Goal: Information Seeking & Learning: Find specific fact

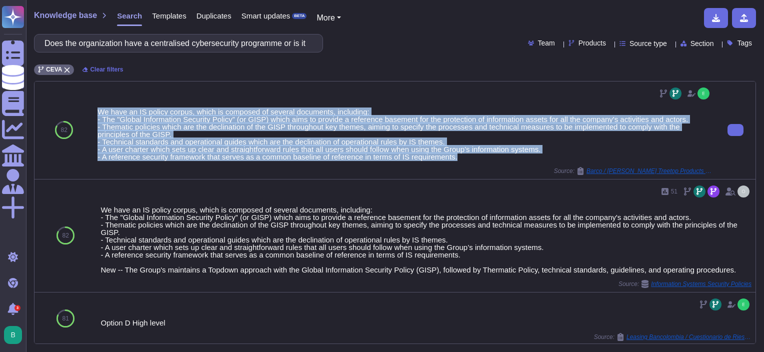
drag, startPoint x: 97, startPoint y: 110, endPoint x: 484, endPoint y: 161, distance: 390.3
click at [484, 161] on div "We have an IS policy corpus, which is composed of several documents, including:…" at bounding box center [404, 129] width 614 height 89
copy div "We have an IS policy corpus, which is composed of several documents, including:…"
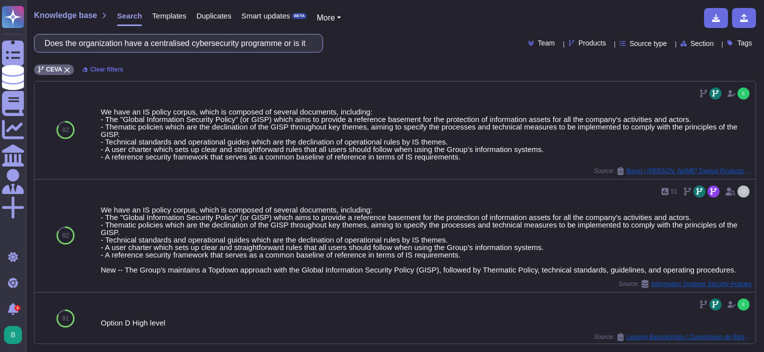
click at [146, 45] on input "Does the organization have a centralised cybersecurity programme or is it decen…" at bounding box center [175, 42] width 273 height 17
paste input "Are all assets on the network identified and owned by a Directly Responsible In…"
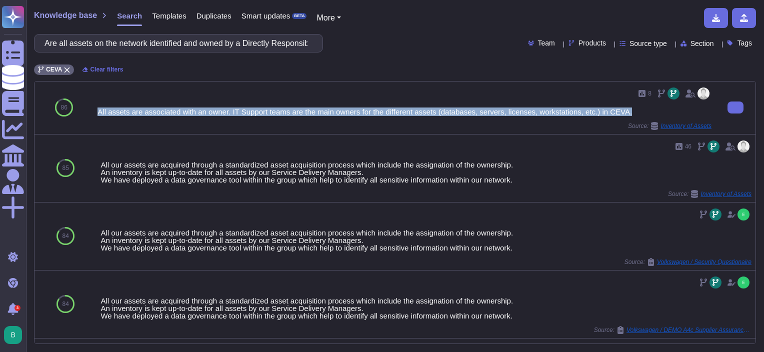
drag, startPoint x: 97, startPoint y: 110, endPoint x: 626, endPoint y: 114, distance: 528.3
click at [626, 114] on div "8 All assets are associated with an owner. IT Support teams are the main owners…" at bounding box center [404, 107] width 614 height 44
copy div "All assets are associated with an owner. IT Support teams are the main owners f…"
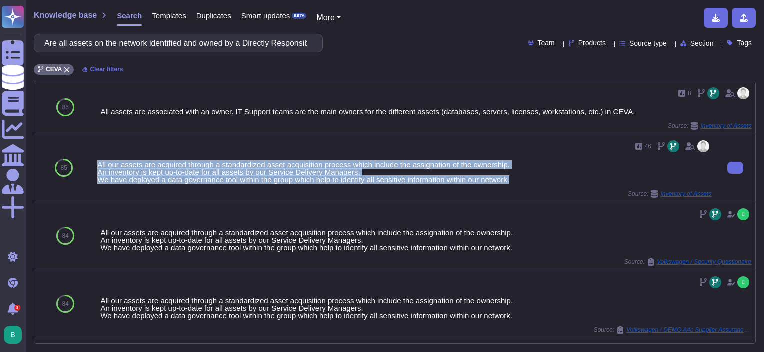
drag, startPoint x: 97, startPoint y: 163, endPoint x: 524, endPoint y: 185, distance: 427.4
click at [524, 185] on div "46 All our assets are acquired through a standardized asset acquisition process…" at bounding box center [404, 167] width 614 height 59
copy div "All our assets are acquired through a standardized asset acquisition process wh…"
click at [544, 158] on div "46 All our assets are acquired through a standardized asset acquisition process…" at bounding box center [404, 167] width 614 height 59
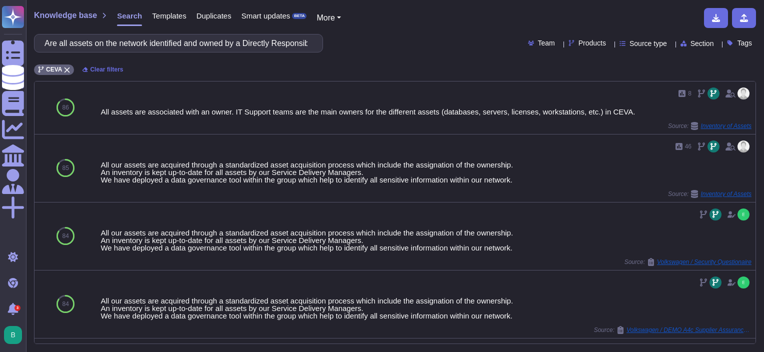
click at [578, 36] on div "Are all assets on the network identified and owned by a Directly Responsible In…" at bounding box center [395, 43] width 722 height 18
click at [582, 44] on span "Products" at bounding box center [591, 42] width 27 height 7
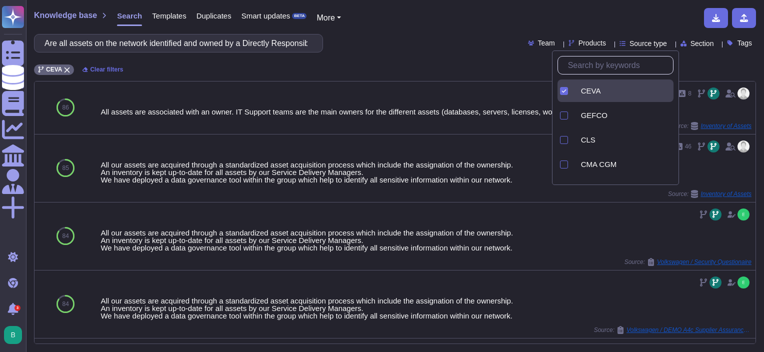
click at [464, 70] on div "CEVA Clear filters" at bounding box center [395, 66] width 722 height 16
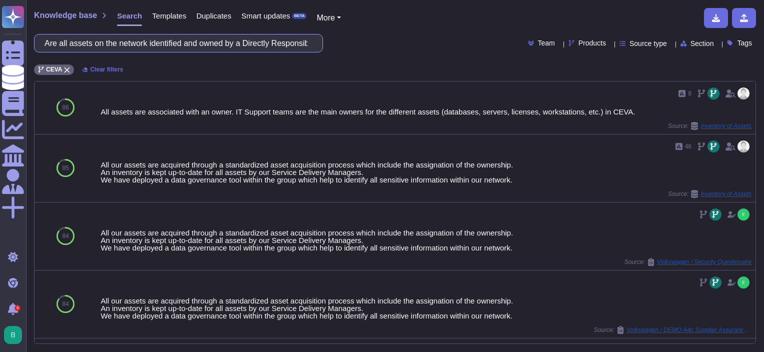
click at [135, 47] on input "Are all assets on the network identified and owned by a Directly Responsible In…" at bounding box center [175, 42] width 273 height 17
paste input "Is there a formal program which tracks technologies approaching end-of-life or …"
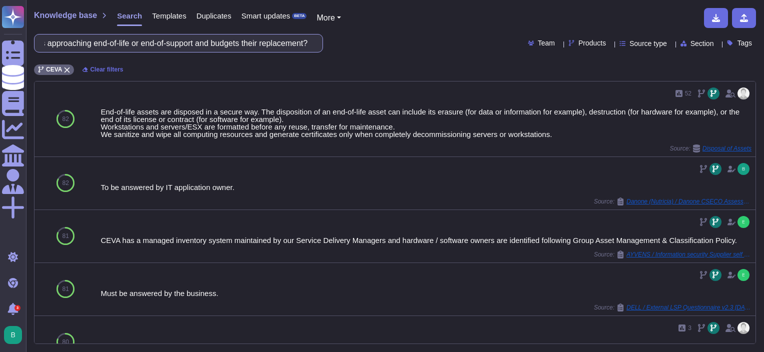
click at [311, 46] on input "Is there a formal program which tracks technologies approaching end-of-life or …" at bounding box center [175, 42] width 273 height 17
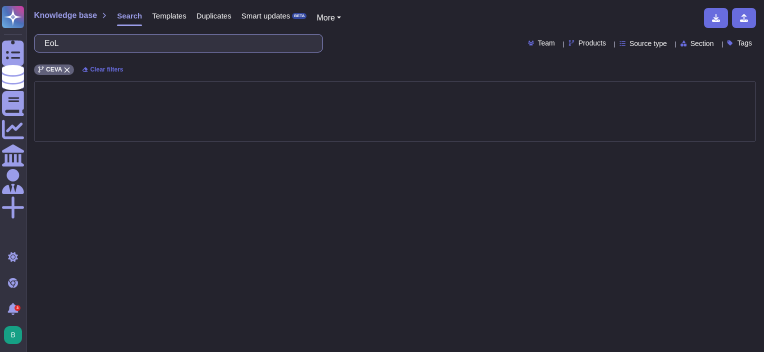
type input "EoL"
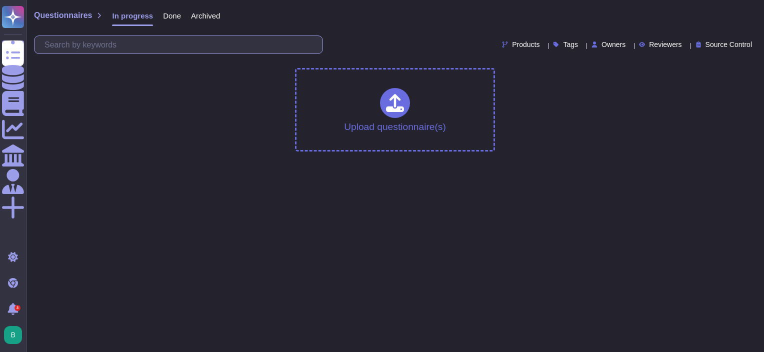
click at [139, 48] on input "text" at bounding box center [180, 44] width 283 height 17
paste input ": Is there a standard process for doing security risk assessments on new classe…"
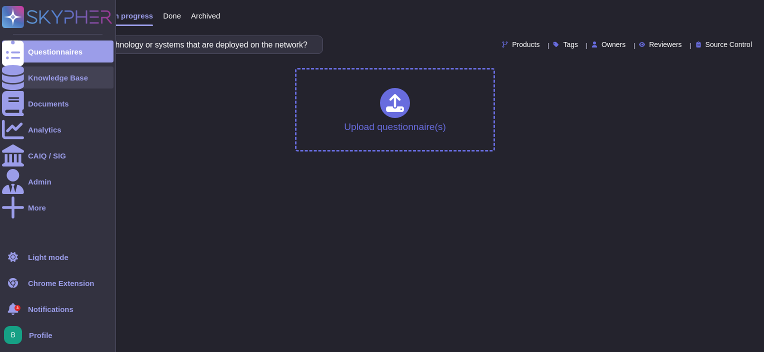
type input ": Is there a standard process for doing security risk assessments on new classe…"
click at [15, 72] on icon at bounding box center [13, 77] width 22 height 25
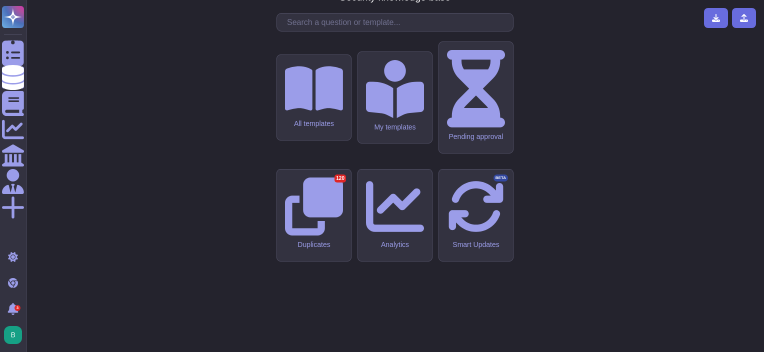
click at [296, 31] on input "text" at bounding box center [397, 21] width 231 height 17
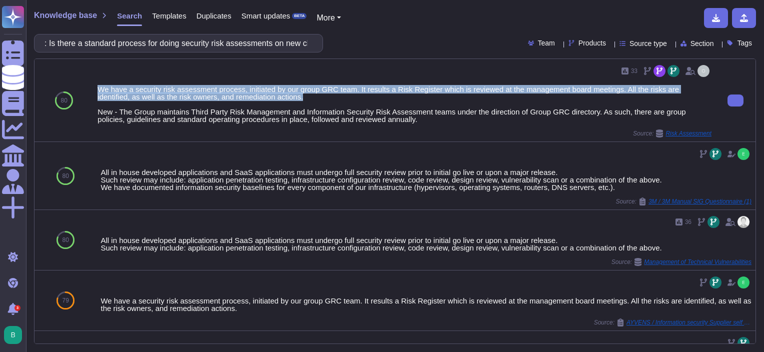
drag, startPoint x: 97, startPoint y: 86, endPoint x: 270, endPoint y: 98, distance: 173.3
click at [270, 98] on div "We have a security risk assessment process, initiated by our group GRC team. It…" at bounding box center [404, 103] width 614 height 37
copy div "We have a security risk assessment process, initiated by our group GRC team. It…"
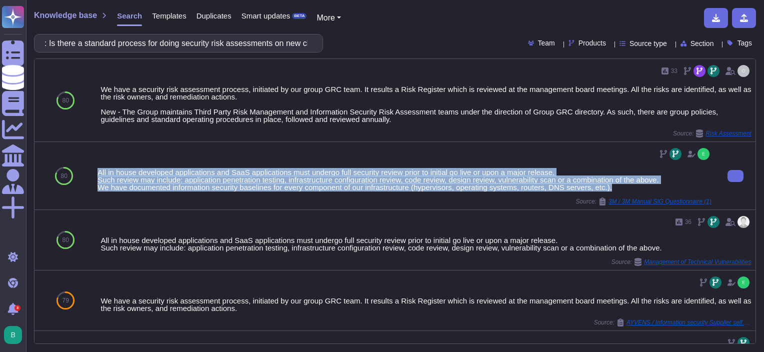
drag, startPoint x: 95, startPoint y: 167, endPoint x: 619, endPoint y: 188, distance: 524.2
click at [619, 188] on div "All in house developed applications and SaaS applications must undergo full sec…" at bounding box center [404, 175] width 622 height 67
copy div "All in house developed applications and SaaS applications must undergo full sec…"
click at [238, 45] on input ": Is there a standard process for doing security risk assessments on new classe…" at bounding box center [175, 42] width 273 height 17
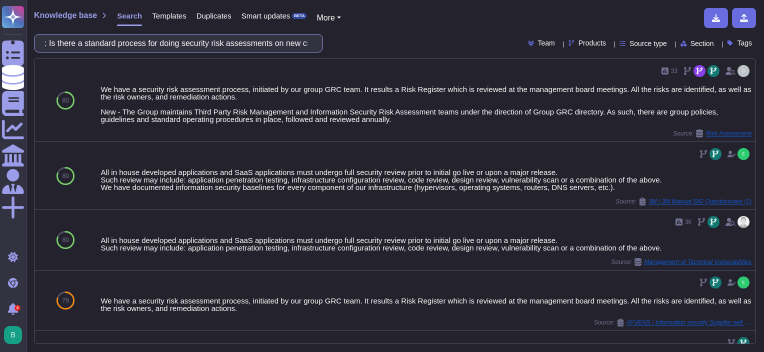
paste input "Does the company deploy a more proactive, educational approach to cybersecurity…"
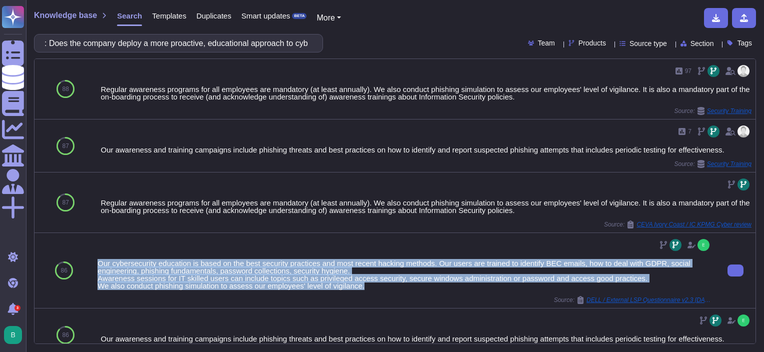
drag, startPoint x: 96, startPoint y: 261, endPoint x: 376, endPoint y: 288, distance: 281.6
click at [376, 288] on div "Our cybersecurity education is based on the best security practices and most re…" at bounding box center [404, 270] width 622 height 75
copy div "Our cybersecurity education is based on the best security practices and most re…"
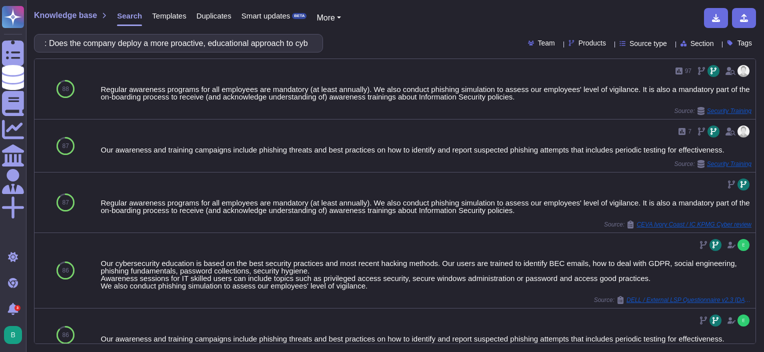
click at [763, 228] on html "Questionnaires Knowledge Base Documents Analytics CAIQ / SIG Admin More Light m…" at bounding box center [382, 176] width 764 height 352
click at [178, 45] on input ": Does the company deploy a more proactive, educational approach to cybersecuri…" at bounding box center [175, 42] width 273 height 17
paste input "vendor segment the DC operation from their corporate network? - E.g by. use of …"
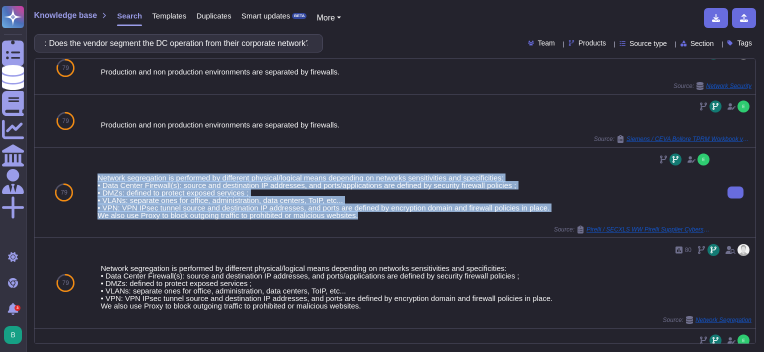
drag, startPoint x: 97, startPoint y: 175, endPoint x: 400, endPoint y: 215, distance: 305.0
click at [400, 215] on div "Network segregation is performed by different physical/logical means depending …" at bounding box center [404, 196] width 614 height 45
copy div "Network segregation is performed by different physical/logical means depending …"
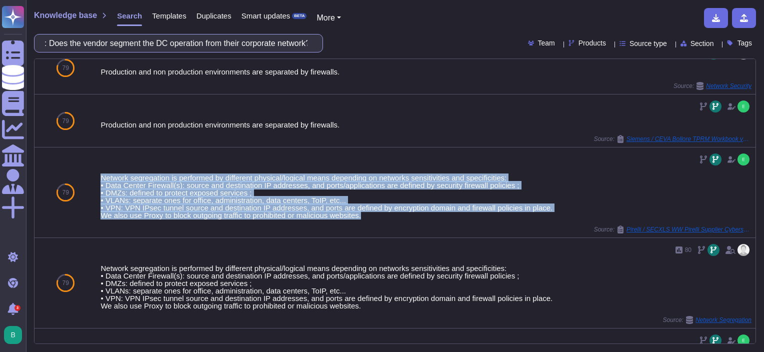
click at [252, 45] on input ": Does the vendor segment the DC operation from their corporate network? - E.g …" at bounding box center [175, 42] width 273 height 17
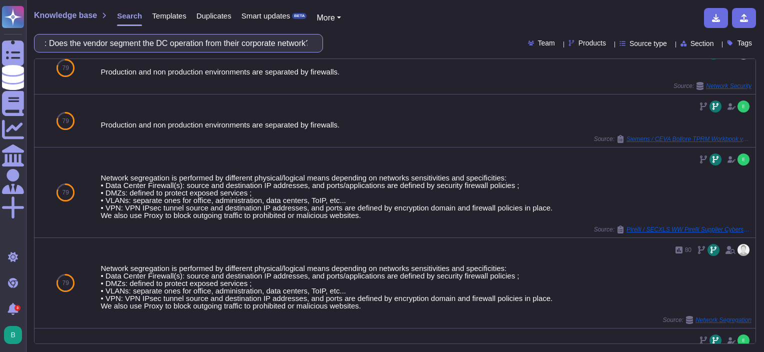
click at [252, 45] on input ": Does the vendor segment the DC operation from their corporate network? - E.g …" at bounding box center [175, 42] width 273 height 17
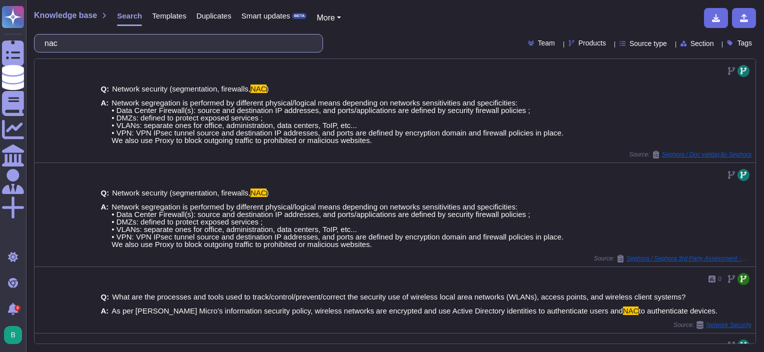
paste input "What solutions are used for 3rd party privilege remote access from external ven…"
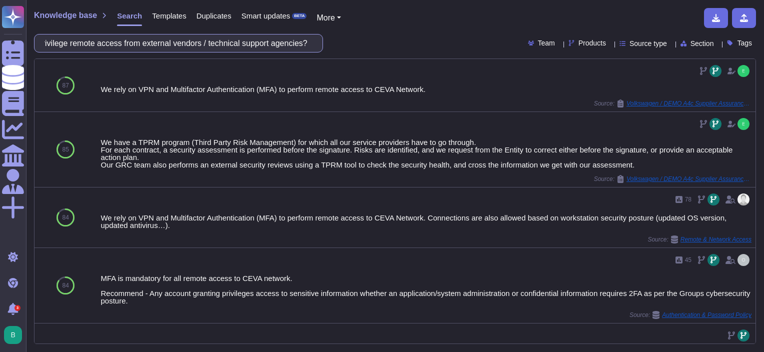
click at [217, 44] on input "What solutions are used for 3rd party privilege remote access from external ven…" at bounding box center [175, 42] width 273 height 17
paste input "text"
click at [280, 46] on input "What solutions are used for 3rd party privilege remote access from external ven…" at bounding box center [175, 42] width 273 height 17
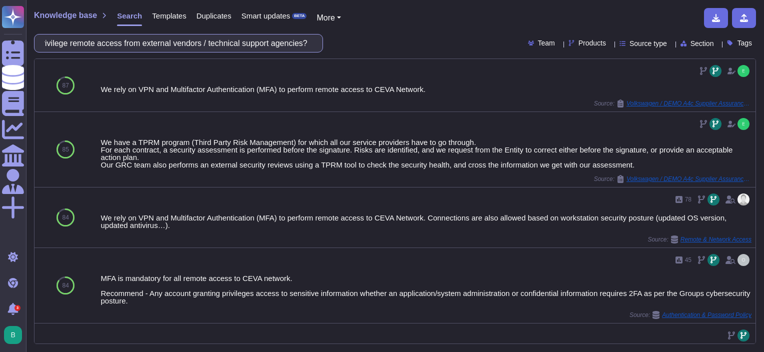
click at [280, 46] on input "What solutions are used for 3rd party privilege remote access from external ven…" at bounding box center [175, 42] width 273 height 17
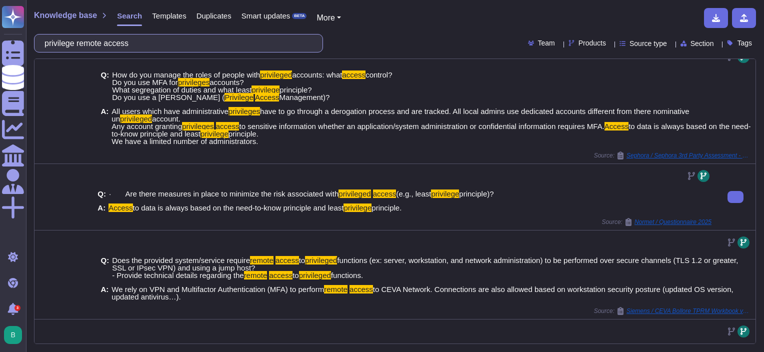
scroll to position [0, 0]
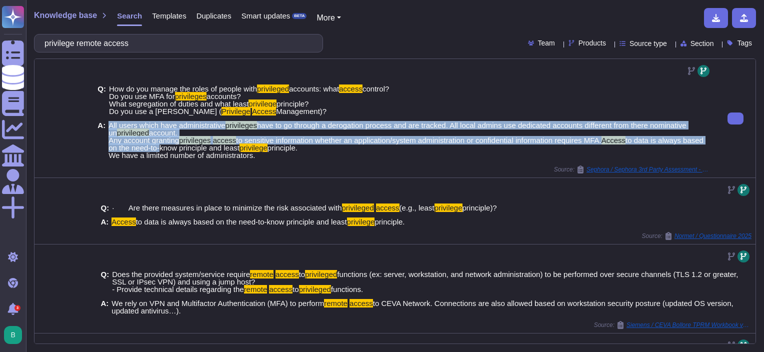
drag, startPoint x: 109, startPoint y: 123, endPoint x: 257, endPoint y: 151, distance: 151.2
click at [257, 151] on span "All users which have administrative privileges have to go through a derogation …" at bounding box center [409, 139] width 603 height 37
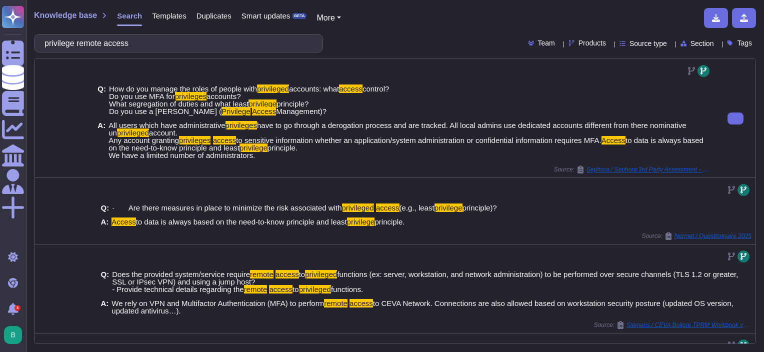
drag, startPoint x: 257, startPoint y: 151, endPoint x: 303, endPoint y: 170, distance: 49.6
click at [303, 170] on div "Source: Sephora / Sephora 3rd Party Assessment - CEVA" at bounding box center [404, 169] width 614 height 8
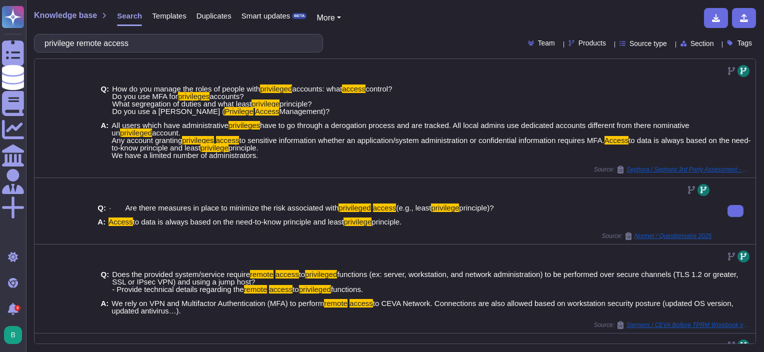
click at [432, 224] on div "A: Access to data is always based on the need-to-know principle and least privi…" at bounding box center [404, 221] width 614 height 7
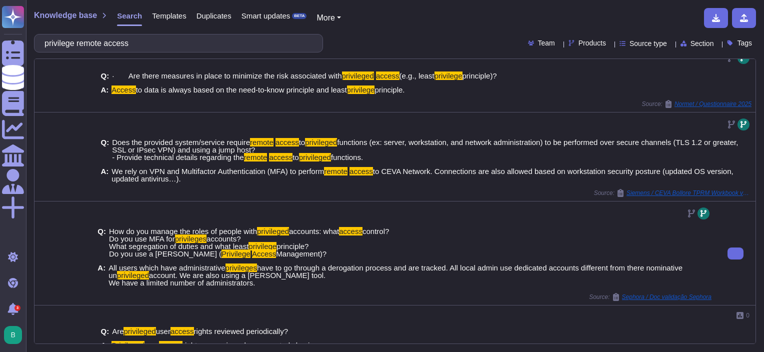
scroll to position [150, 0]
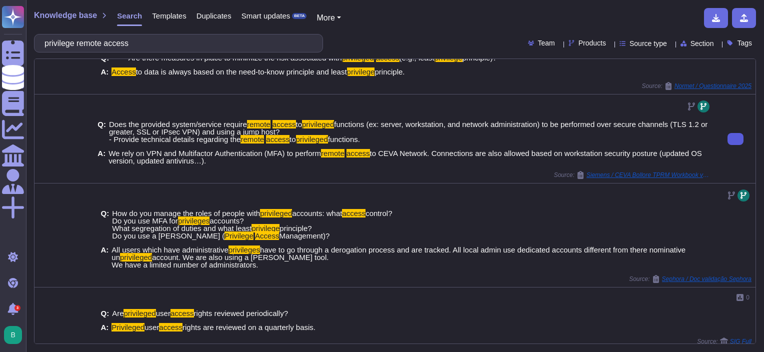
click at [735, 139] on icon at bounding box center [735, 139] width 0 height 0
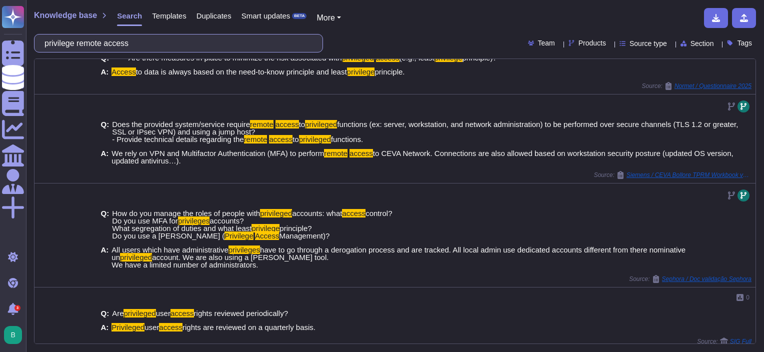
click at [190, 44] on input "privilege remote access" at bounding box center [175, 42] width 273 height 17
paste input ": Does the facility have redundant / alternative network connectivity and /serv…"
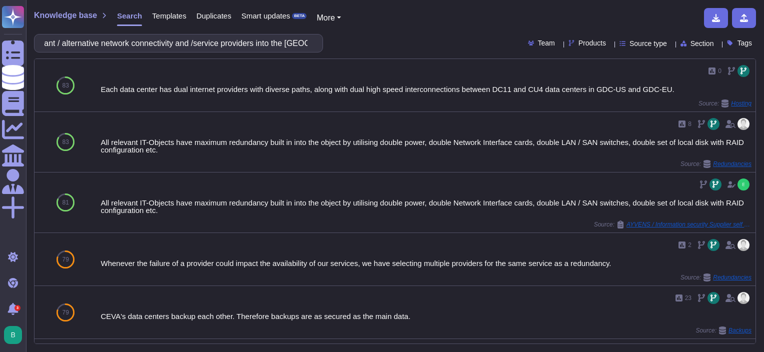
scroll to position [0, 0]
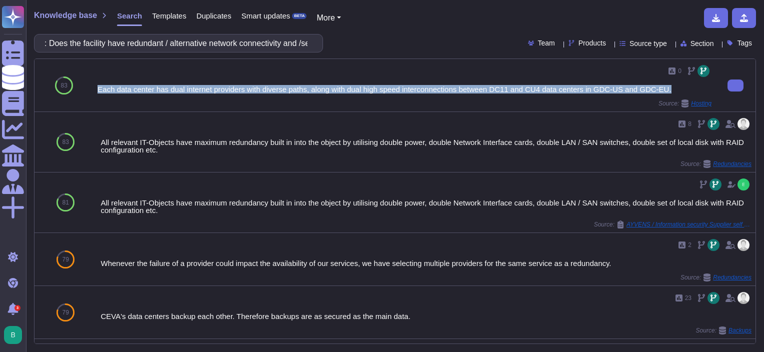
drag, startPoint x: 97, startPoint y: 89, endPoint x: 672, endPoint y: 90, distance: 575.3
click at [672, 90] on div "Each data center has dual internet providers with diverse paths, along with dua…" at bounding box center [404, 88] width 614 height 7
copy div "Each data center has dual internet providers with diverse paths, along with dua…"
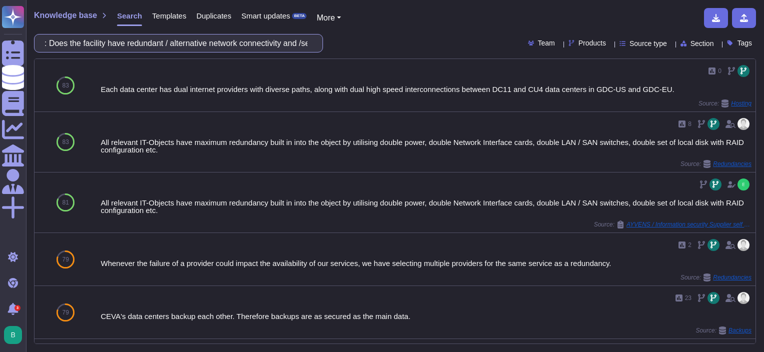
click at [221, 44] on input ": Does the facility have redundant / alternative network connectivity and /serv…" at bounding box center [175, 42] width 273 height 17
paste input "Is WPA2 Enterprise or better enforced as a standard for WiFi security through t…"
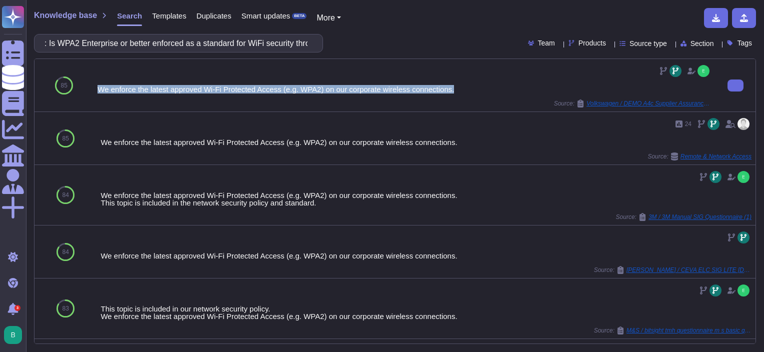
drag, startPoint x: 98, startPoint y: 86, endPoint x: 498, endPoint y: 93, distance: 399.9
click at [498, 93] on div "We enforce the latest approved Wi-Fi Protected Access (e.g. WPA2) on our corpor…" at bounding box center [404, 85] width 614 height 44
click at [727, 83] on button at bounding box center [735, 85] width 16 height 12
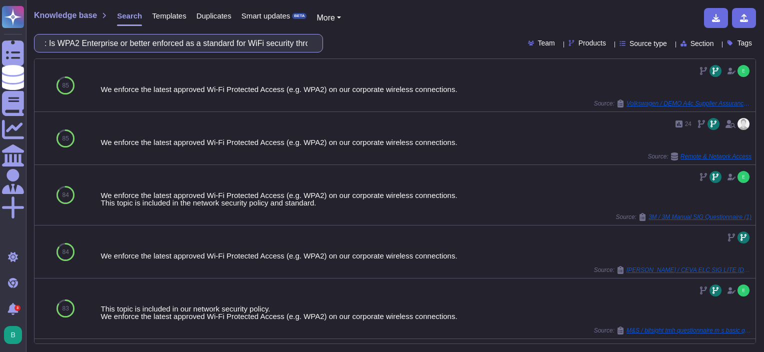
drag, startPoint x: 199, startPoint y: 34, endPoint x: 195, endPoint y: 44, distance: 10.3
click at [198, 36] on input ": Is WPA2 Enterprise or better enforced as a standard for WiFi security through…" at bounding box center [175, 42] width 273 height 17
click at [195, 44] on input ": Is WPA2 Enterprise or better enforced as a standard for WiFi security through…" at bounding box center [175, 42] width 273 height 17
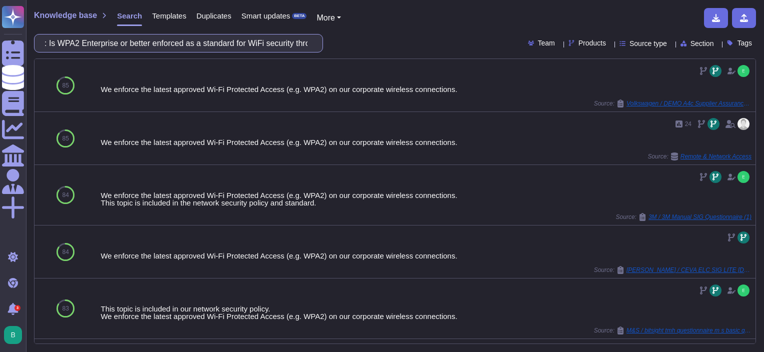
paste input "internet access restricted for RFs, shop-floor workstations, tablets etc suppor…"
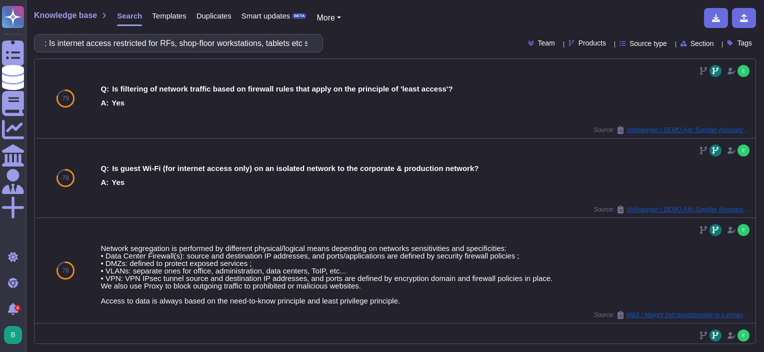
click at [130, 52] on div "Knowledge base Search Templates Duplicates Smart updates BETA More : Is interne…" at bounding box center [395, 176] width 738 height 352
click at [132, 46] on input ": Is internet access restricted for RFs, shop-floor workstations, tablets etc s…" at bounding box center [175, 42] width 273 height 17
paste input "Patching Frequency"
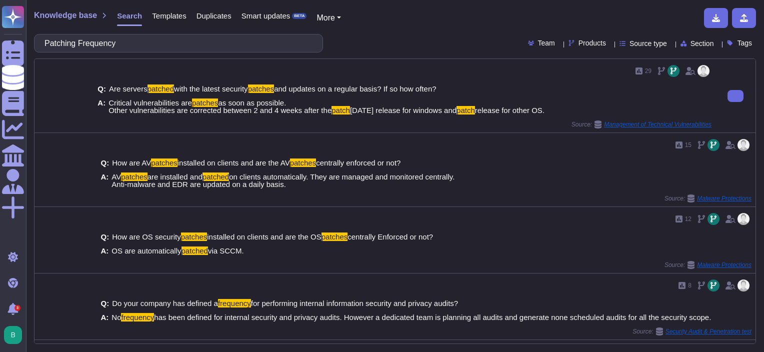
drag, startPoint x: 108, startPoint y: 100, endPoint x: 554, endPoint y: 110, distance: 445.4
click at [554, 110] on div "A: Critical vulnerabilities are patches as soon as possible. Other vulnerabilit…" at bounding box center [404, 106] width 614 height 15
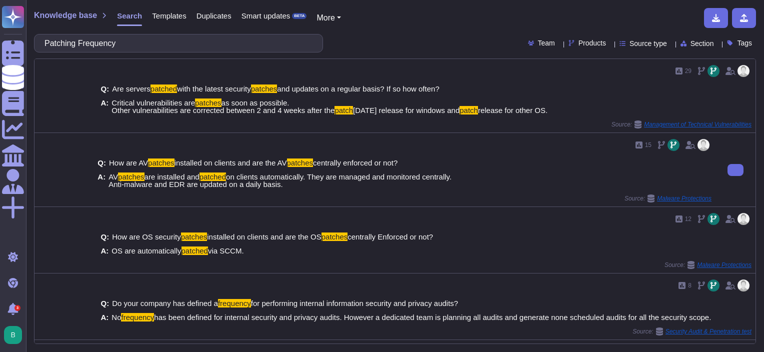
copy span "Critical vulnerabilities are patches as soon as possible. Other vulnerabilities…"
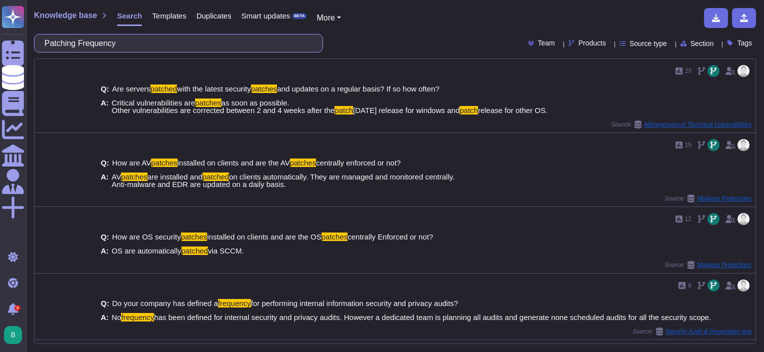
drag, startPoint x: 135, startPoint y: 45, endPoint x: 28, endPoint y: 45, distance: 107.0
click at [28, 45] on div "Knowledge base Search Templates Duplicates Smart updates BETA More Patching Fre…" at bounding box center [395, 176] width 738 height 352
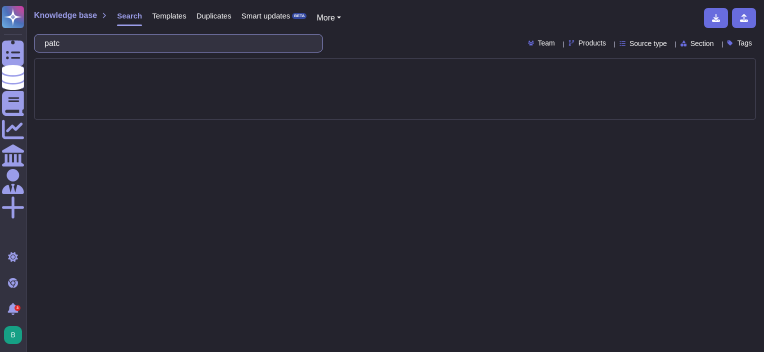
type input "patch"
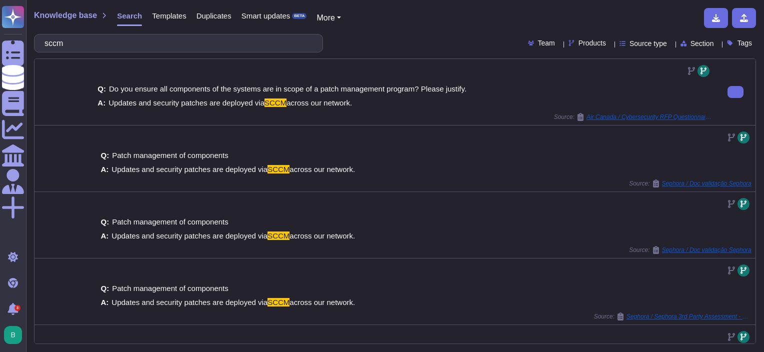
drag, startPoint x: 354, startPoint y: 103, endPoint x: 109, endPoint y: 104, distance: 244.9
click at [109, 104] on div "A: Updates and security patches are deployed via SCCM across our network." at bounding box center [404, 102] width 614 height 7
copy span "Updates and security patches are deployed via SCCM across our network."
click at [406, 106] on div "A: Updates and security patches are deployed via SCCM across our network." at bounding box center [404, 102] width 614 height 7
click at [159, 43] on input "sccm" at bounding box center [175, 42] width 273 height 17
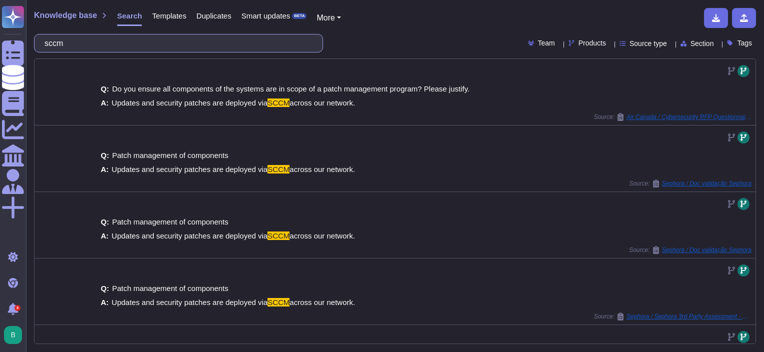
paste input ": Is there a standard Endpoint Detection and Response (EDR) solution deployed? …"
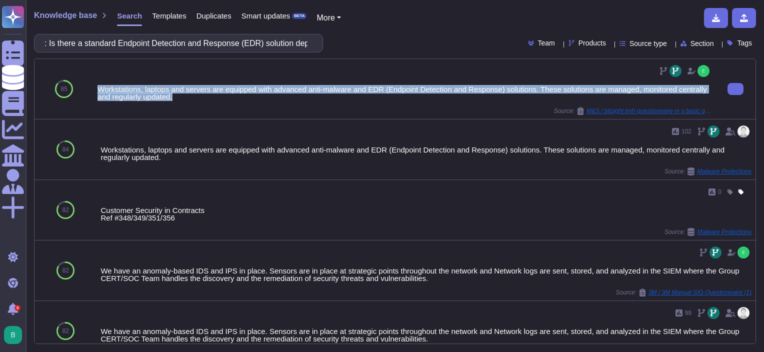
drag, startPoint x: 178, startPoint y: 96, endPoint x: 96, endPoint y: 88, distance: 82.3
click at [96, 88] on div "Workstations, laptops and servers are equipped with advanced anti-malware and E…" at bounding box center [404, 89] width 622 height 60
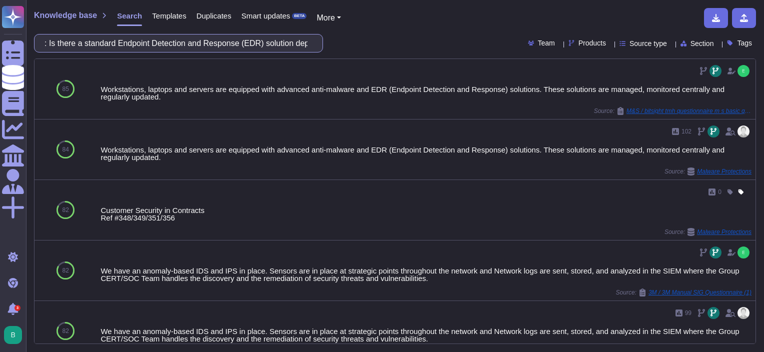
click at [239, 43] on input ": Is there a standard Endpoint Detection and Response (EDR) solution deployed? …" at bounding box center [175, 42] width 273 height 17
paste input "Do users have unrestricted administrator access to workstations, servers or is …"
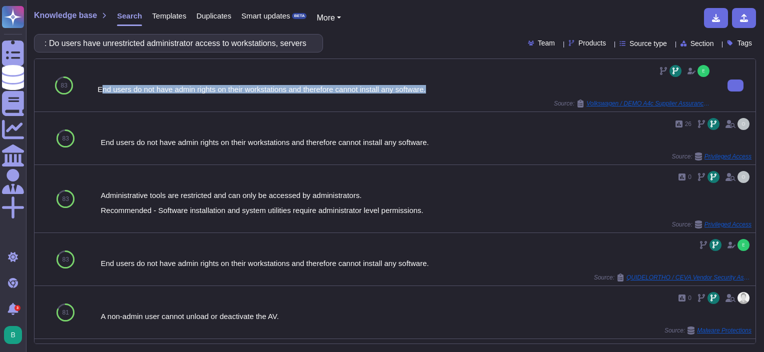
drag, startPoint x: 101, startPoint y: 87, endPoint x: 434, endPoint y: 85, distance: 333.4
click at [434, 85] on div "End users do not have admin rights on their workstations and therefore cannot i…" at bounding box center [404, 88] width 614 height 7
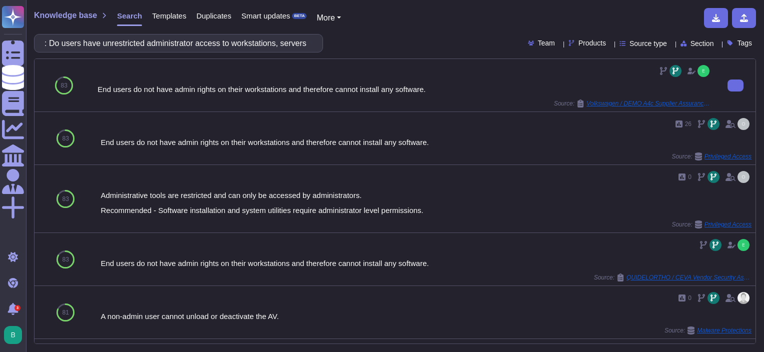
drag, startPoint x: 434, startPoint y: 85, endPoint x: 240, endPoint y: 98, distance: 194.8
click at [235, 100] on div "Source: Volkswagen / DEMO A4c Supplier Assurance Questionnaire" at bounding box center [404, 103] width 614 height 8
click at [727, 80] on button at bounding box center [735, 85] width 16 height 12
click at [232, 44] on input ": Do users have unrestricted administrator access to workstations, servers or i…" at bounding box center [175, 42] width 273 height 17
paste input "Are standard hardend OS images used? : Are there any limitations when it comes …"
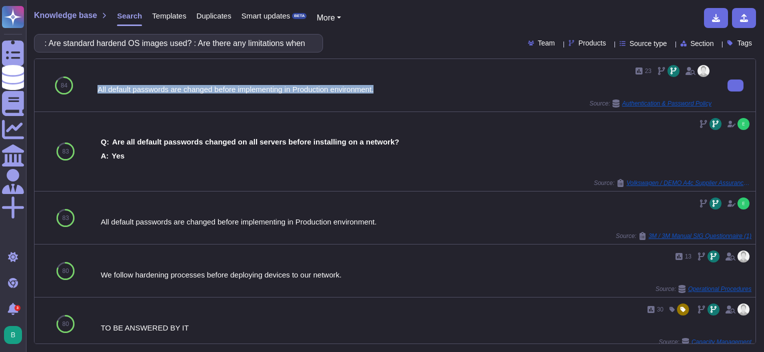
drag, startPoint x: 375, startPoint y: 88, endPoint x: 98, endPoint y: 85, distance: 276.9
click at [98, 85] on div "All default passwords are changed before implementing in Production environment." at bounding box center [404, 88] width 614 height 7
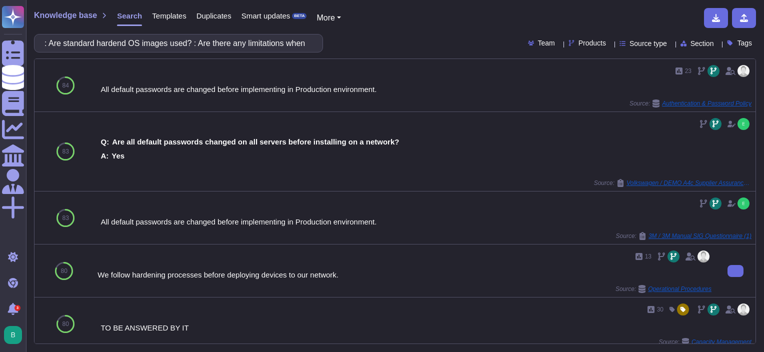
click at [110, 257] on div "13" at bounding box center [404, 256] width 614 height 16
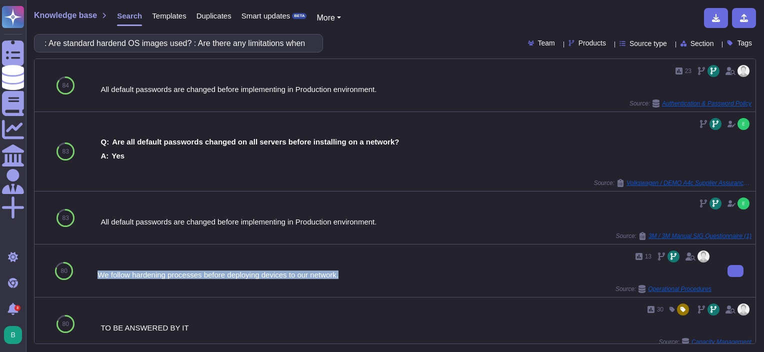
drag, startPoint x: 96, startPoint y: 268, endPoint x: 352, endPoint y: 273, distance: 256.0
click at [352, 273] on div "13 We follow hardening processes before deploying devices to our network. Sourc…" at bounding box center [404, 270] width 622 height 52
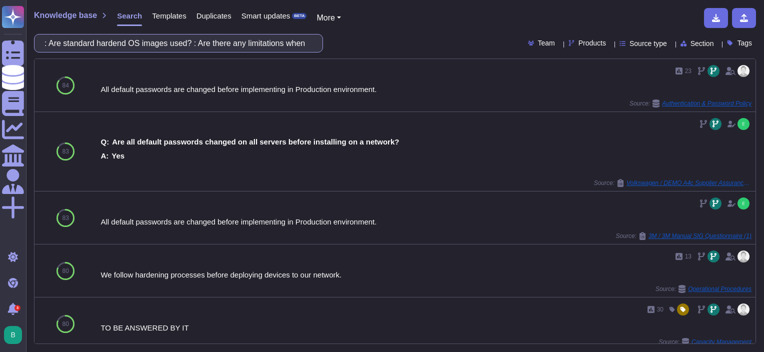
click at [226, 45] on input ": Are standard hardend OS images used? : Are there any limitations when it come…" at bounding box center [175, 42] width 273 height 17
paste input "hared accounts used? : Is the AD segregated from the corporate AD"
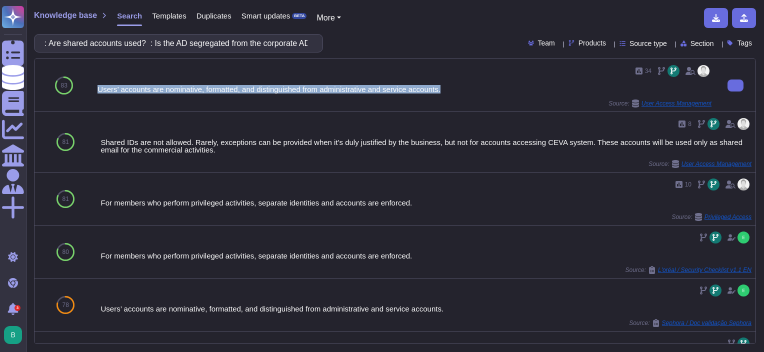
drag, startPoint x: 97, startPoint y: 88, endPoint x: 453, endPoint y: 90, distance: 356.4
click at [453, 90] on div "Users’ accounts are nominative, formatted, and distinguished from administrativ…" at bounding box center [404, 88] width 614 height 7
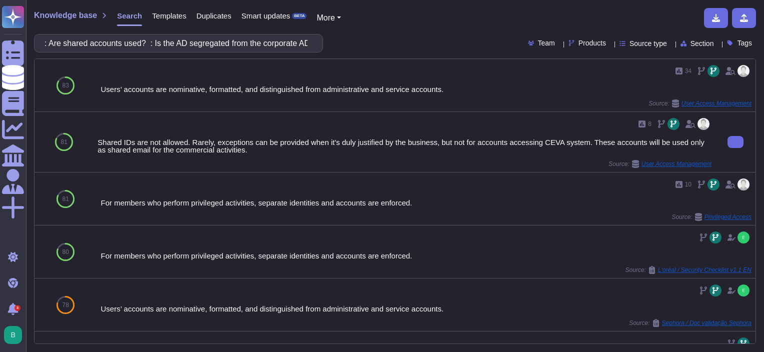
click at [246, 151] on div "Shared IDs are not allowed. Rarely, exceptions can be provided when it's duly j…" at bounding box center [404, 145] width 614 height 15
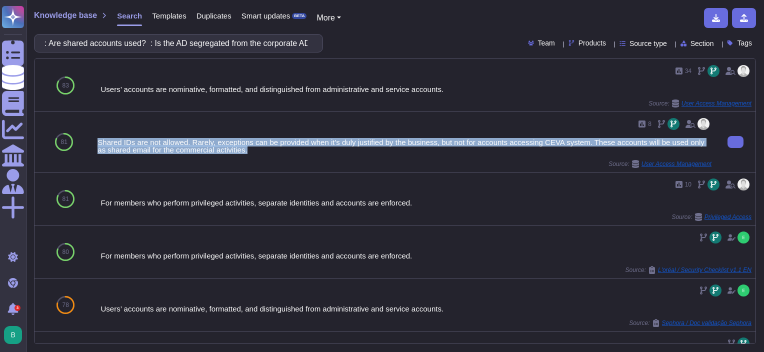
drag, startPoint x: 248, startPoint y: 152, endPoint x: 95, endPoint y: 140, distance: 153.9
click at [95, 140] on div "8 Shared IDs are not allowed. Rarely, exceptions can be provided when it's duly…" at bounding box center [404, 142] width 622 height 60
click at [434, 152] on div "Shared IDs are not allowed. Rarely, exceptions can be provided when it's duly j…" at bounding box center [404, 145] width 614 height 15
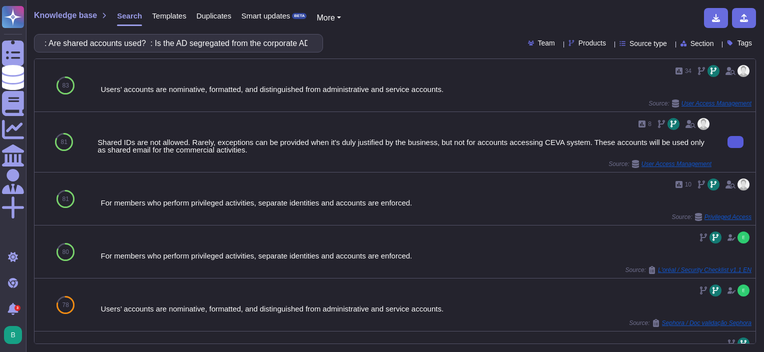
click at [735, 142] on icon at bounding box center [735, 142] width 0 height 0
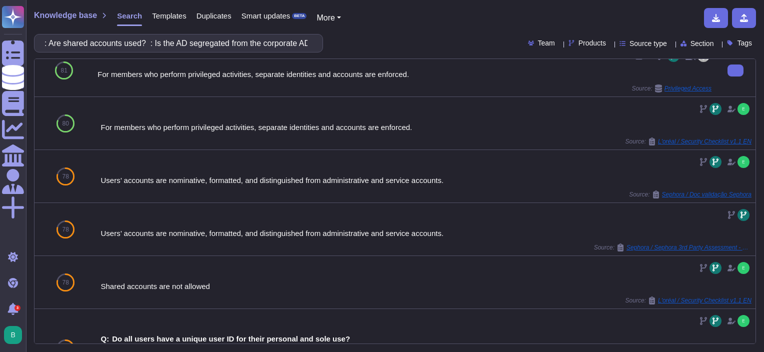
scroll to position [150, 0]
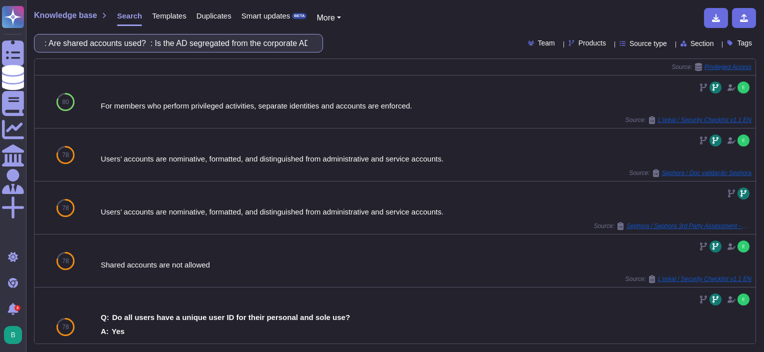
click at [198, 46] on input ": Are shared accounts used? : Is the AD segregated from the corporate AD?" at bounding box center [175, 42] width 273 height 17
paste input "text"
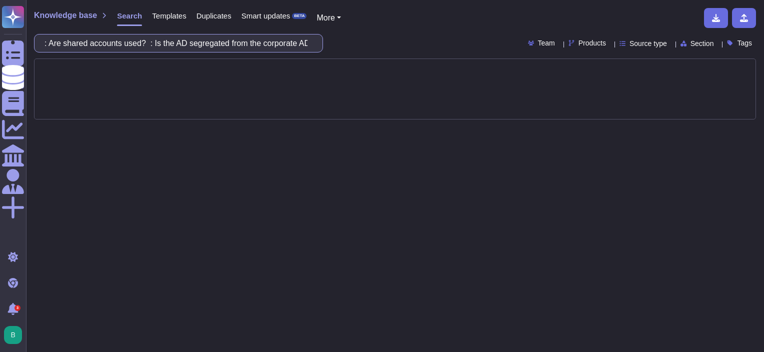
scroll to position [0, 0]
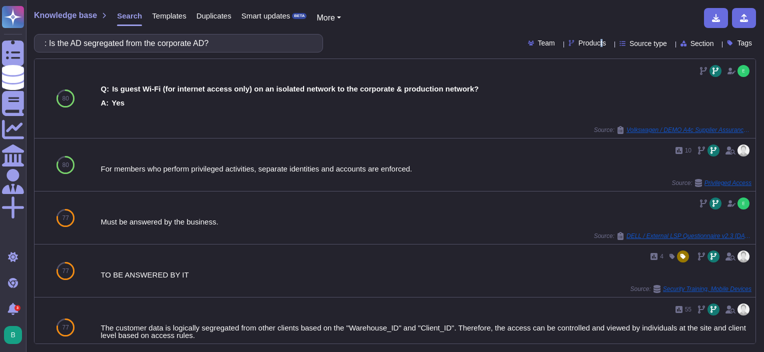
click at [585, 42] on span "Products" at bounding box center [591, 42] width 27 height 7
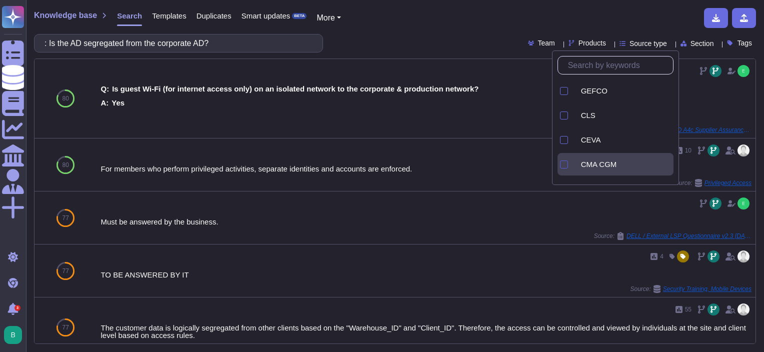
click at [563, 164] on div at bounding box center [564, 164] width 8 height 8
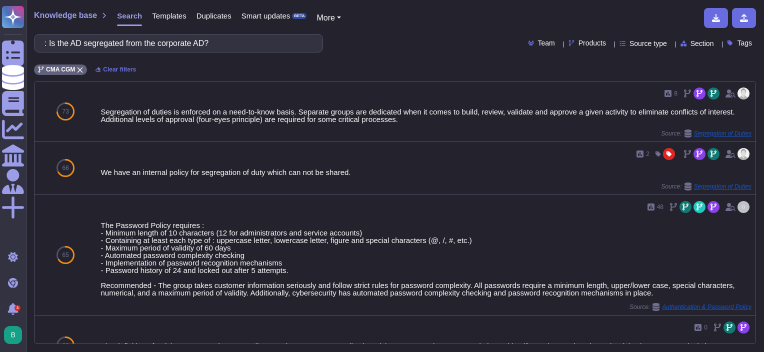
click at [442, 48] on div ": Is the AD segregated from the corporate AD? Team Products Source type Section…" at bounding box center [395, 43] width 722 height 18
click at [578, 46] on span "Products" at bounding box center [591, 42] width 27 height 7
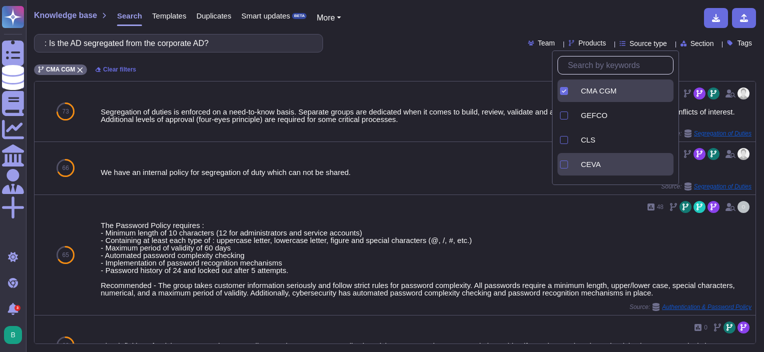
click at [570, 161] on div "CEVA" at bounding box center [615, 164] width 116 height 22
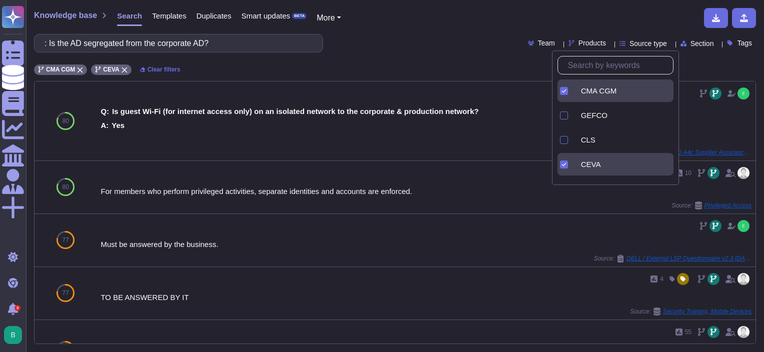
click at [437, 38] on div ": Is the AD segregated from the corporate AD? Team Products Source type Section…" at bounding box center [395, 43] width 722 height 18
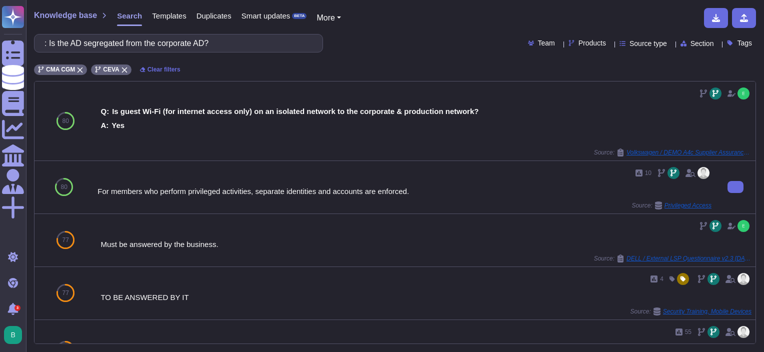
click at [408, 168] on div "10" at bounding box center [404, 173] width 614 height 16
click at [179, 40] on input ": Is the AD segregated from the corporate AD?" at bounding box center [175, 42] width 273 height 17
paste input "In what instances is multi-factor authentication used"
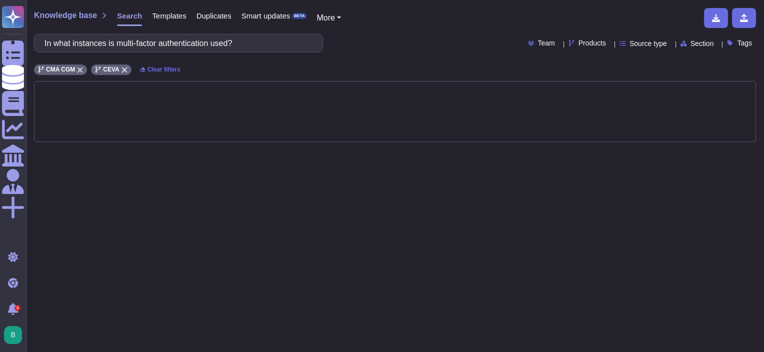
click at [585, 44] on span "Products" at bounding box center [591, 42] width 27 height 7
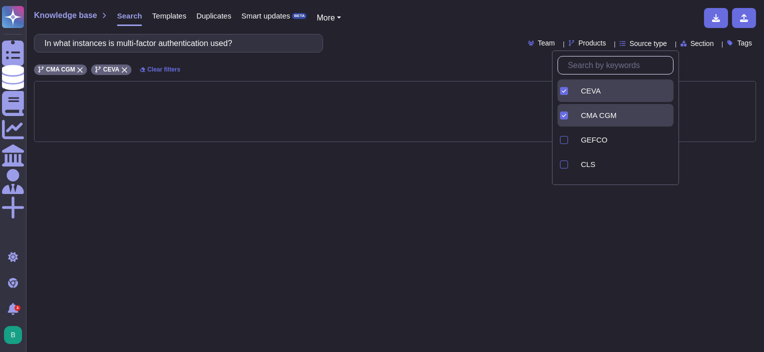
click at [560, 110] on div at bounding box center [562, 115] width 10 height 22
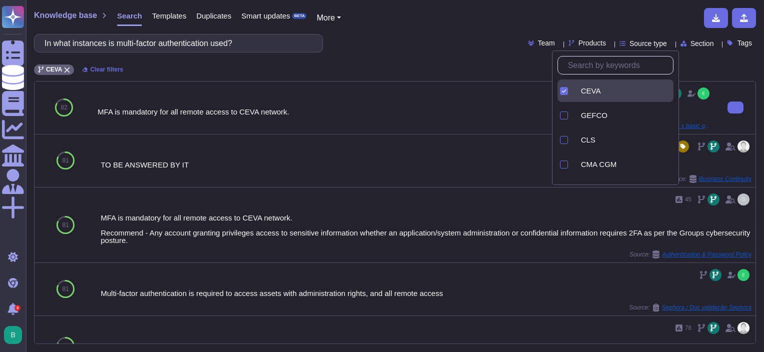
click at [289, 84] on div "MFA is mandatory for all remote access to CEVA network. Source: M&S / bitsight …" at bounding box center [404, 107] width 622 height 52
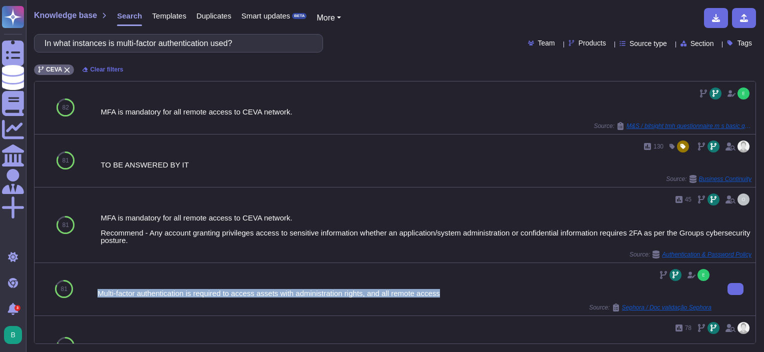
drag, startPoint x: 100, startPoint y: 292, endPoint x: 442, endPoint y: 288, distance: 341.9
click at [442, 288] on div "Multi-factor authentication is required to access assets with administration ri…" at bounding box center [404, 289] width 622 height 52
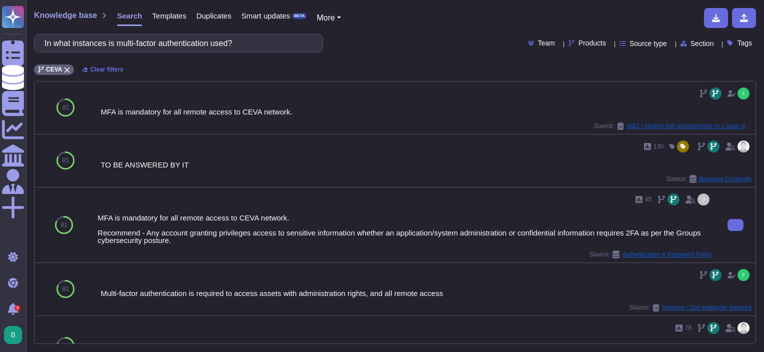
click at [408, 227] on div "MFA is mandatory for all remote access to CEVA network. Recommend - Any account…" at bounding box center [404, 229] width 614 height 30
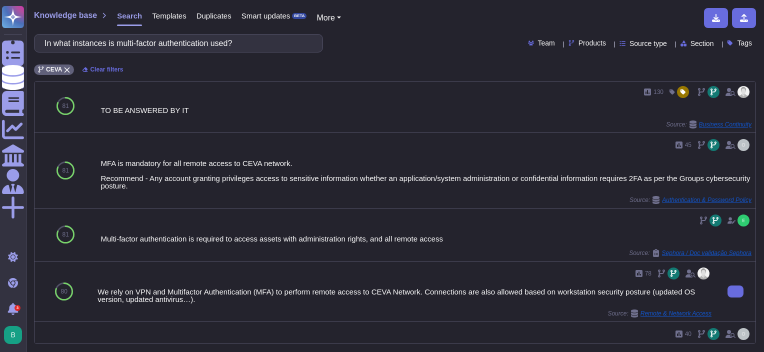
scroll to position [150, 0]
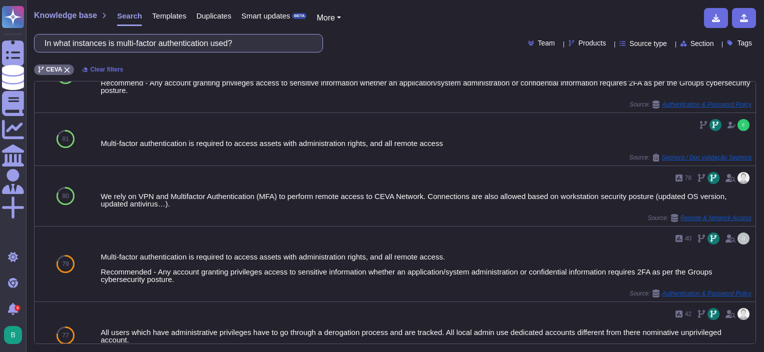
click at [253, 34] on input "In what instances is multi-factor authentication used?" at bounding box center [175, 42] width 273 height 17
paste input "s the change control process centralised or determined by site?"
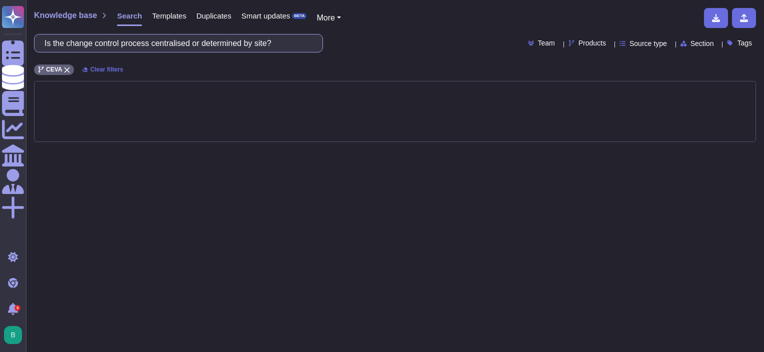
scroll to position [0, 0]
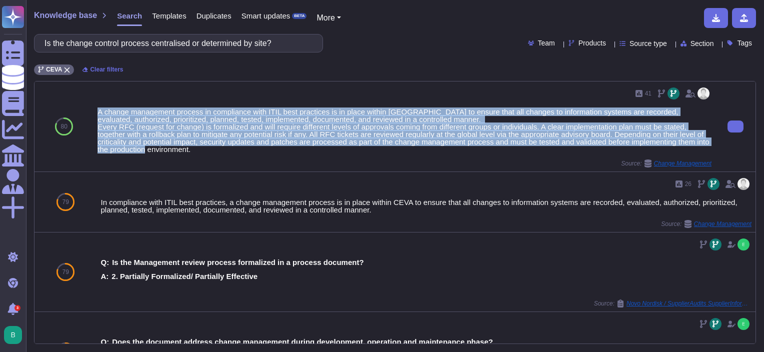
drag, startPoint x: 98, startPoint y: 111, endPoint x: 255, endPoint y: 148, distance: 161.7
click at [255, 148] on div "A change management process in compliance with ITIL best practices is in place …" at bounding box center [404, 130] width 614 height 45
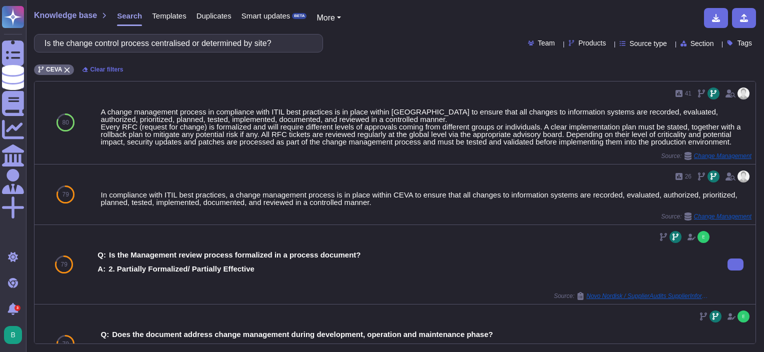
click at [512, 287] on div "Q: Is the Management review process formalized in a process document? A: 2. Par…" at bounding box center [404, 264] width 614 height 71
click at [232, 44] on input "Is the change control process centralised or determined by site?" at bounding box center [175, 42] width 273 height 17
paste input ": Is it standard practice to encrypt all data in transit over the internal an e…"
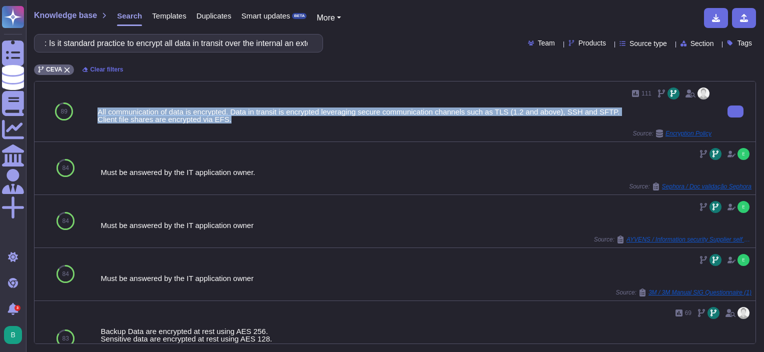
drag, startPoint x: 233, startPoint y: 118, endPoint x: 96, endPoint y: 107, distance: 137.9
click at [96, 107] on div "111 All communication of data is encrypted. Data in transit is encrypted levera…" at bounding box center [404, 111] width 622 height 60
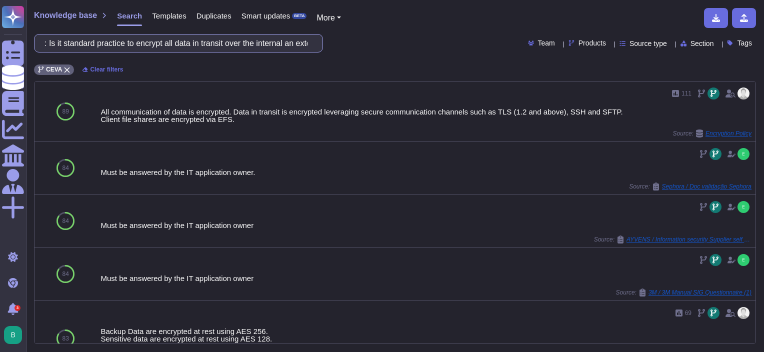
click at [144, 45] on input ": Is it standard practice to encrypt all data in transit over the internal an e…" at bounding box center [175, 42] width 273 height 17
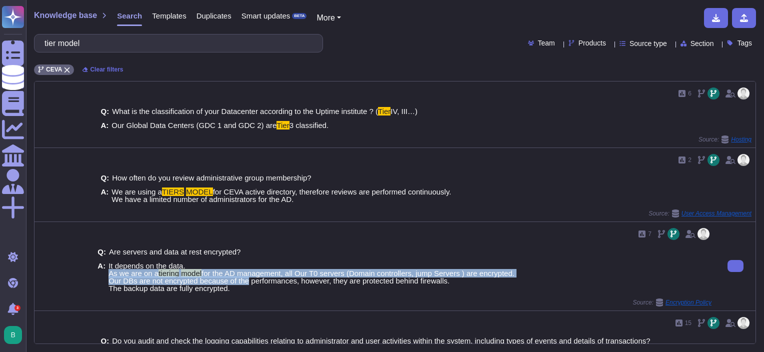
drag, startPoint x: 108, startPoint y: 274, endPoint x: 244, endPoint y: 281, distance: 135.7
click at [244, 281] on span "It depends on the data. As we are on a tiering model for the AD management, all…" at bounding box center [311, 277] width 406 height 30
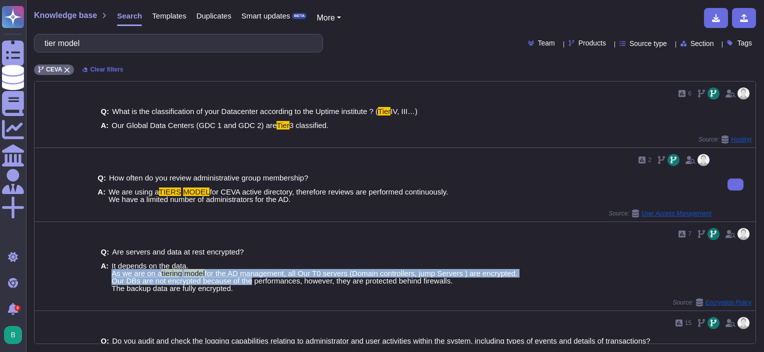
drag, startPoint x: 244, startPoint y: 281, endPoint x: 162, endPoint y: 206, distance: 111.1
click at [162, 206] on div "Q: How often do you review administrative group membership? A: We are using a T…" at bounding box center [404, 188] width 614 height 41
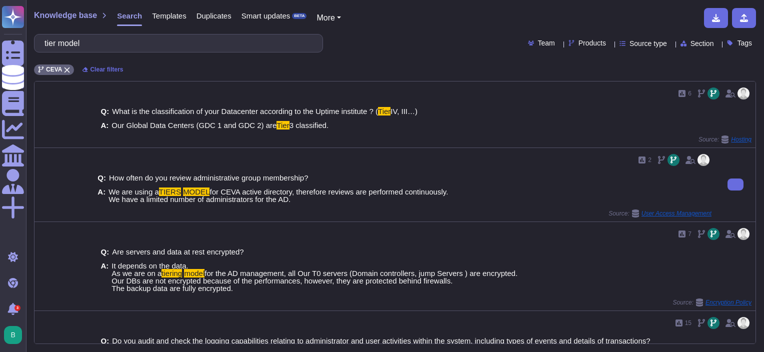
click at [171, 194] on span "for CEVA active directory, therefore reviews are performed continuously. We hav…" at bounding box center [277, 195] width 339 height 16
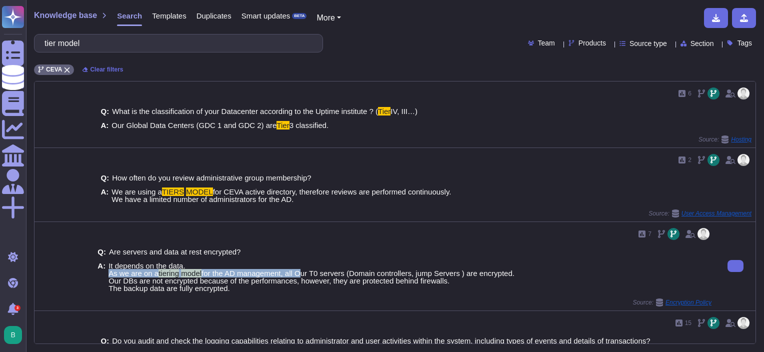
drag, startPoint x: 113, startPoint y: 270, endPoint x: 299, endPoint y: 273, distance: 185.5
click at [299, 273] on span "It depends on the data. As we are on a tiering model for the AD management, all…" at bounding box center [311, 277] width 406 height 30
drag, startPoint x: 299, startPoint y: 273, endPoint x: 258, endPoint y: 296, distance: 46.8
click at [258, 296] on div "Q: Are servers and data at rest encrypted? A: It depends on the data. As we are…" at bounding box center [404, 270] width 614 height 56
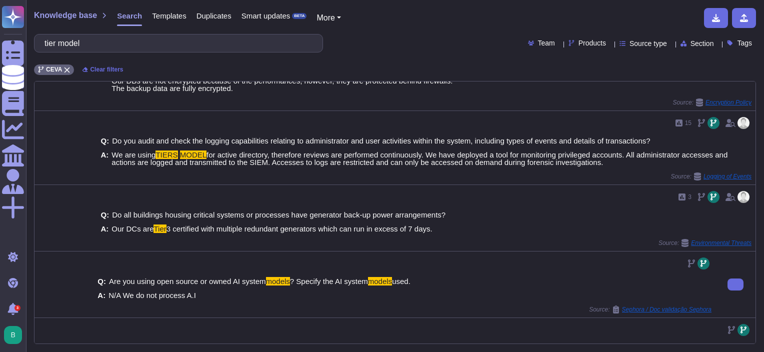
scroll to position [250, 0]
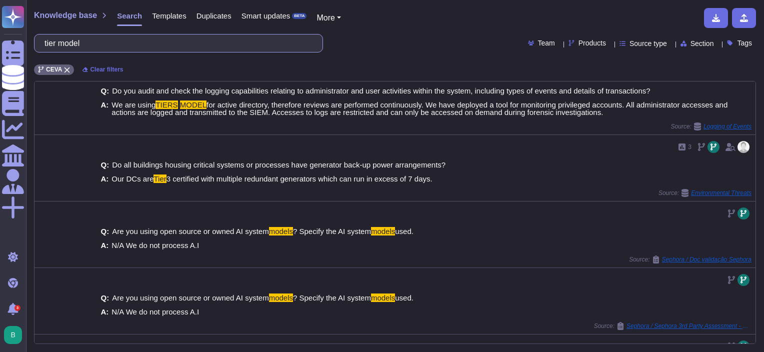
drag, startPoint x: 114, startPoint y: 46, endPoint x: 56, endPoint y: 46, distance: 58.0
click at [56, 46] on input "tier model" at bounding box center [175, 42] width 273 height 17
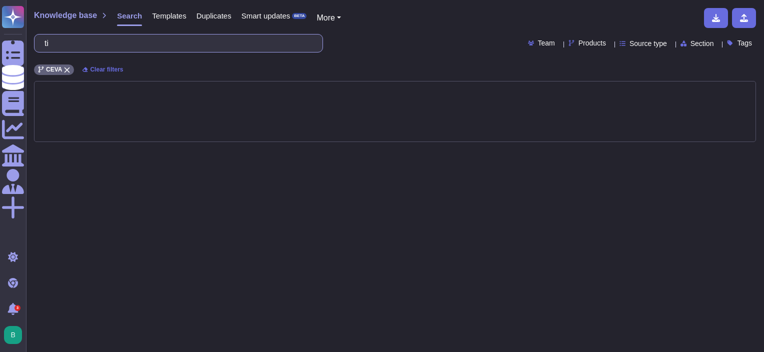
type input "t"
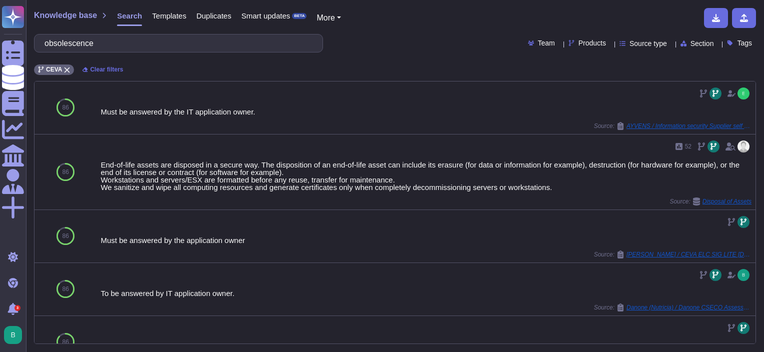
drag, startPoint x: 131, startPoint y: 40, endPoint x: 37, endPoint y: 44, distance: 94.0
click at [37, 44] on div "obsolescence" at bounding box center [178, 43] width 289 height 18
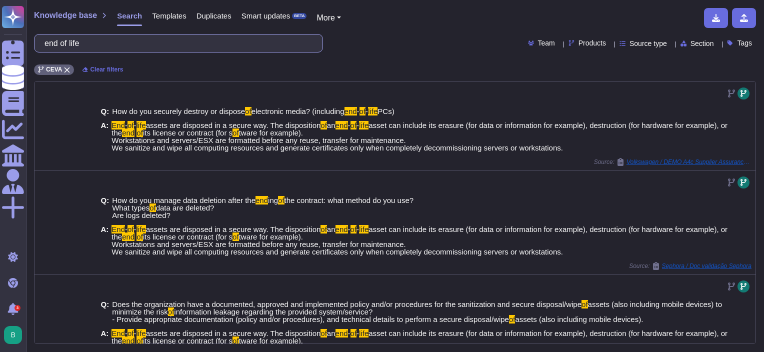
click at [157, 35] on input "end of life" at bounding box center [175, 42] width 273 height 17
paste input "What capabilities does the vendor have looking for lateral movement and network…"
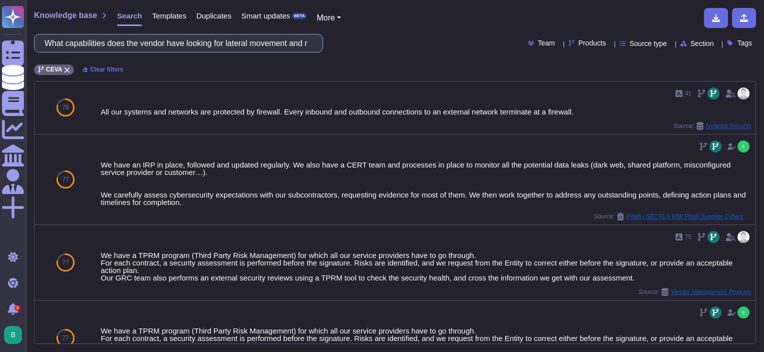
click at [240, 45] on input "What capabilities does the vendor have looking for lateral movement and network…" at bounding box center [175, 42] width 273 height 17
paste input "Mobile device management"
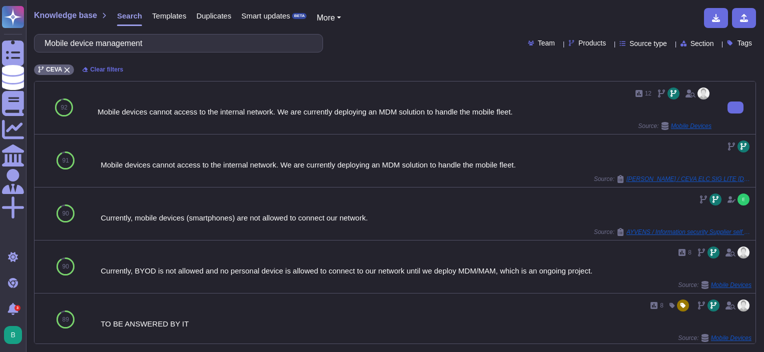
type input "Mobile device management"
click at [674, 124] on span "Mobile Devices" at bounding box center [691, 126] width 40 height 6
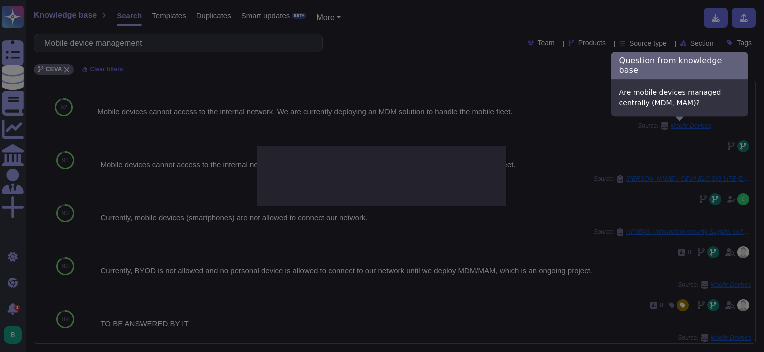
type textarea "Are mobile devices managed centrally (MDM, MAM)?"
type textarea "Mobile devices cannot access to the internal network. We are currently deployin…"
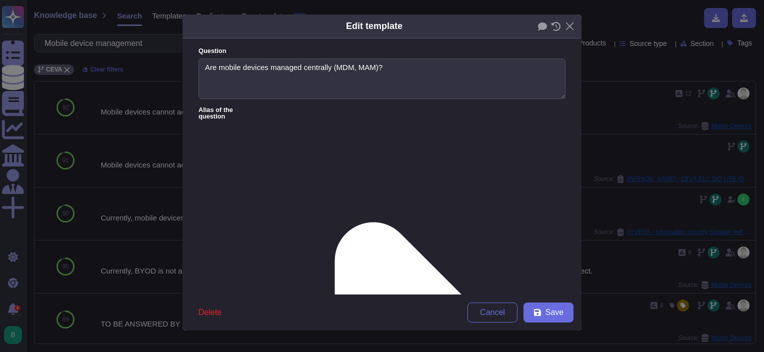
type textarea "Are mobile devices managed centrally (MDM, MAM)?"
type textarea "Mobile devices cannot access to the internal network. We are currently deployin…"
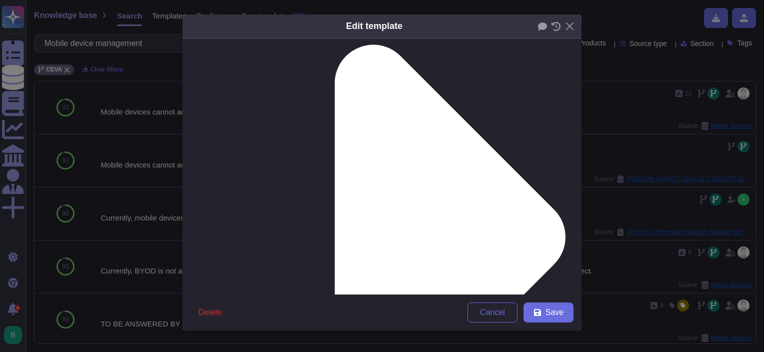
scroll to position [184, 0]
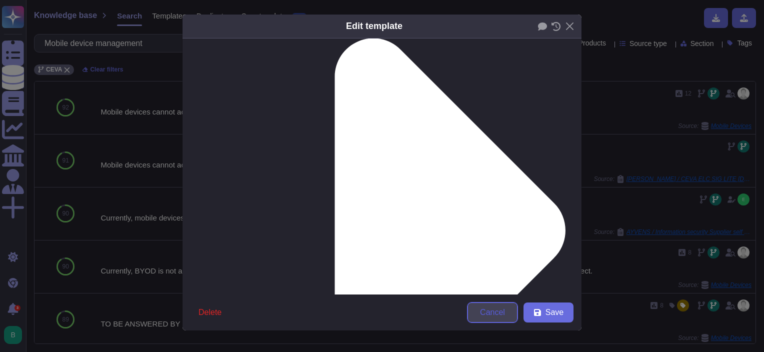
click at [489, 310] on span "Cancel" at bounding box center [492, 312] width 25 height 8
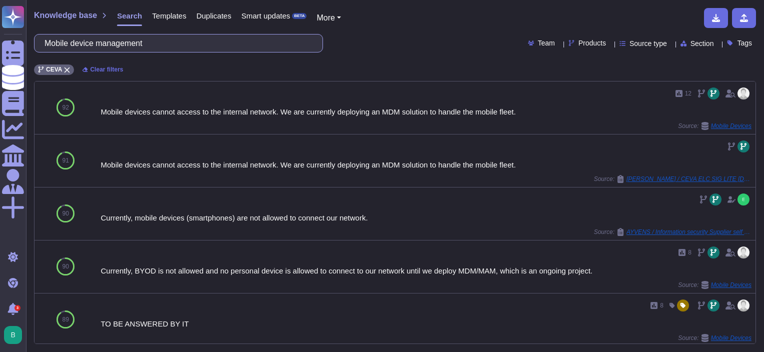
click at [135, 46] on input "Mobile device management" at bounding box center [175, 42] width 273 height 17
paste input "How do they keep the network & technology assets of different tenants apart in …"
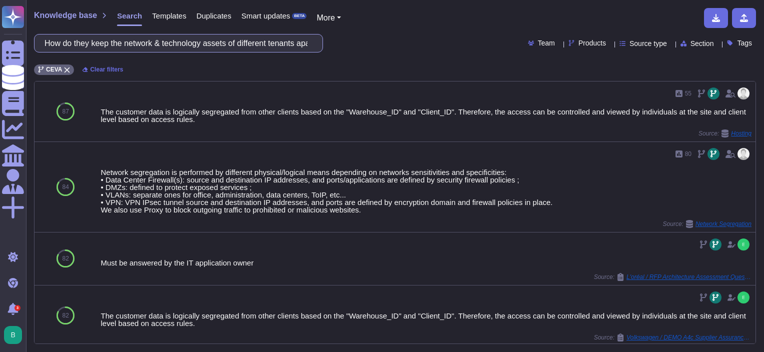
click at [252, 45] on input "How do they keep the network & technology assets of different tenants apart in …" at bounding box center [175, 42] width 273 height 17
paste input "Regular checks on locks of shopfloor PLC/switch/electrical cabinets"
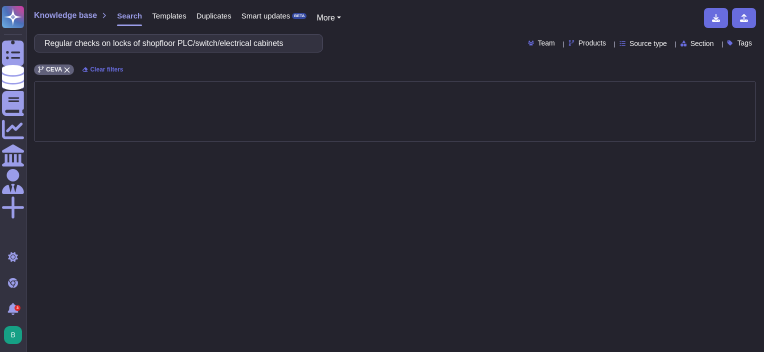
type input "Regular checks on locks of shopfloor PLC/switch/electrical cabinets"
